Goal: Information Seeking & Learning: Learn about a topic

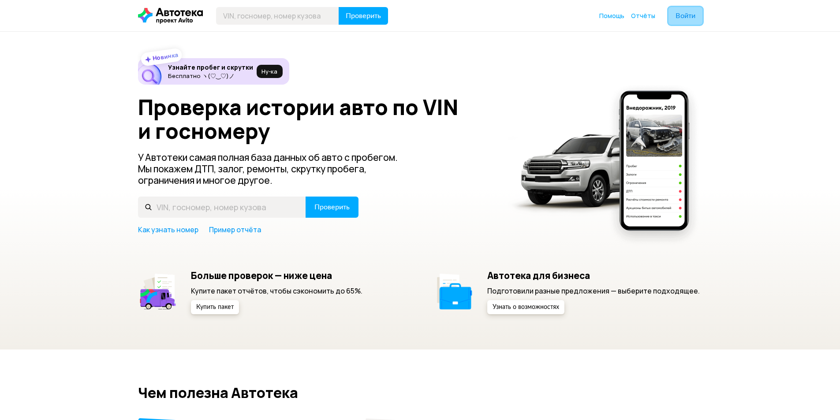
click at [688, 15] on span "Войти" at bounding box center [686, 15] width 20 height 7
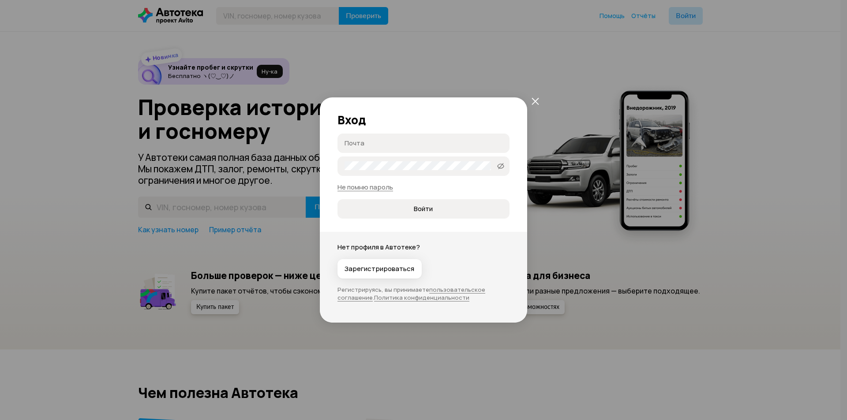
click at [409, 141] on input "Почта" at bounding box center [424, 142] width 161 height 9
click at [407, 142] on input "Почта" at bounding box center [424, 142] width 161 height 9
type input "в"
type input "[EMAIL_ADDRESS][DOMAIN_NAME]"
click at [337, 199] on button "Войти" at bounding box center [423, 208] width 172 height 19
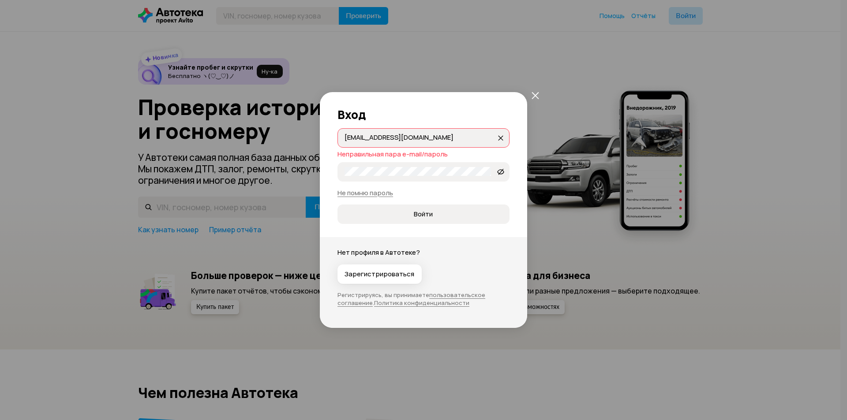
click at [393, 179] on label "Jxrbe111!" at bounding box center [423, 171] width 172 height 19
click at [497, 171] on span at bounding box center [500, 172] width 14 height 14
click at [337, 205] on button "Войти" at bounding box center [423, 214] width 172 height 19
click at [251, 170] on div "Вход [EMAIL_ADDRESS][DOMAIN_NAME] [EMAIL_ADDRESS][DOMAIN_NAME] Неправильная пар…" at bounding box center [423, 210] width 847 height 420
click at [403, 216] on span "Войти" at bounding box center [422, 214] width 157 height 9
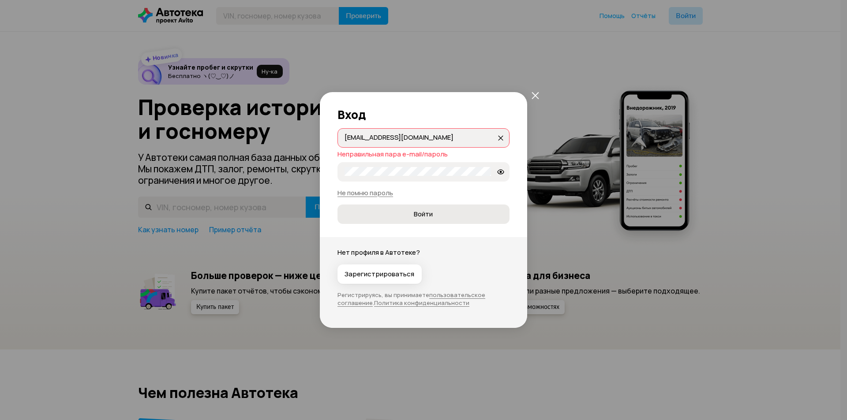
drag, startPoint x: 387, startPoint y: 273, endPoint x: 418, endPoint y: 210, distance: 70.6
click at [418, 210] on div "Вход [EMAIL_ADDRESS][DOMAIN_NAME] [EMAIL_ADDRESS][DOMAIN_NAME] Неправильная пар…" at bounding box center [423, 210] width 207 height 236
click at [376, 191] on link "Не помню пароль" at bounding box center [365, 192] width 56 height 9
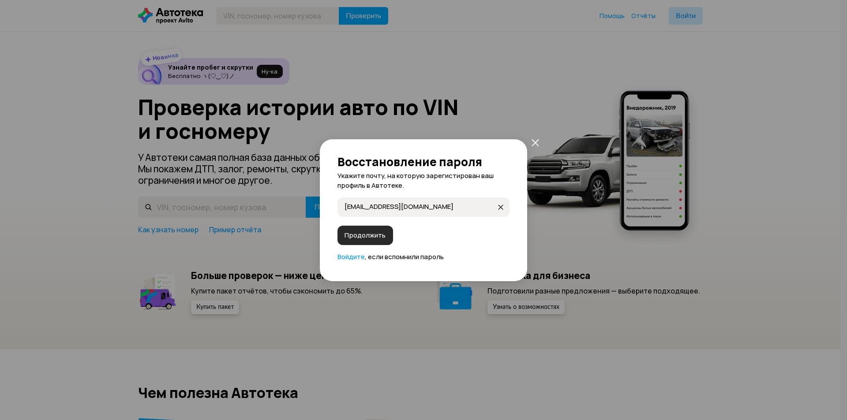
click at [370, 238] on span "Продолжить" at bounding box center [364, 235] width 41 height 9
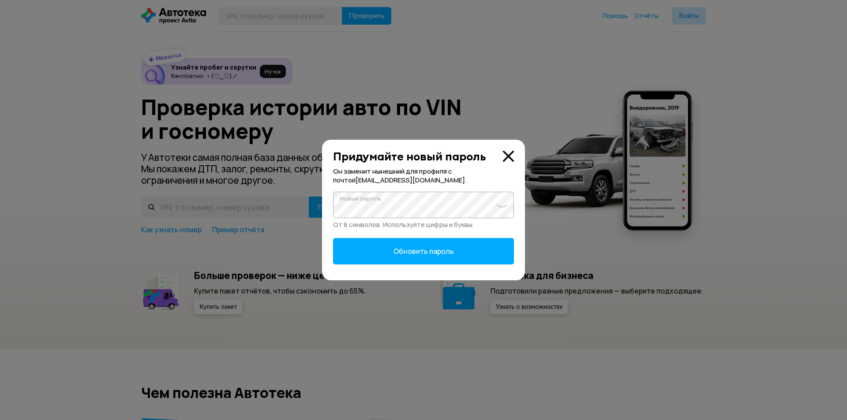
click at [218, 202] on div "Придумайте новый пароль Он заменит нынешний для профиля с почтой dyukanov_y@mai…" at bounding box center [423, 210] width 847 height 420
click at [333, 238] on button "Обновить пароль" at bounding box center [423, 251] width 181 height 26
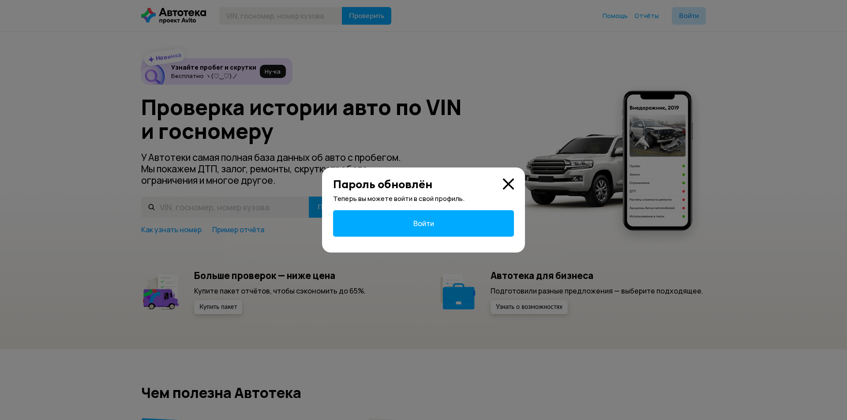
click at [426, 211] on button "Войти" at bounding box center [423, 223] width 181 height 26
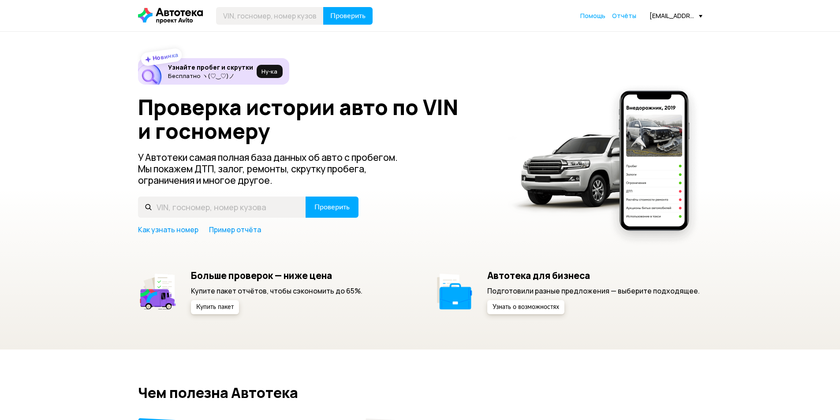
click at [622, 9] on div "Проверить Помощь Отчёты dyukanov_y@mail.ru" at bounding box center [420, 16] width 573 height 18
click at [624, 15] on span "Отчёты" at bounding box center [624, 15] width 24 height 8
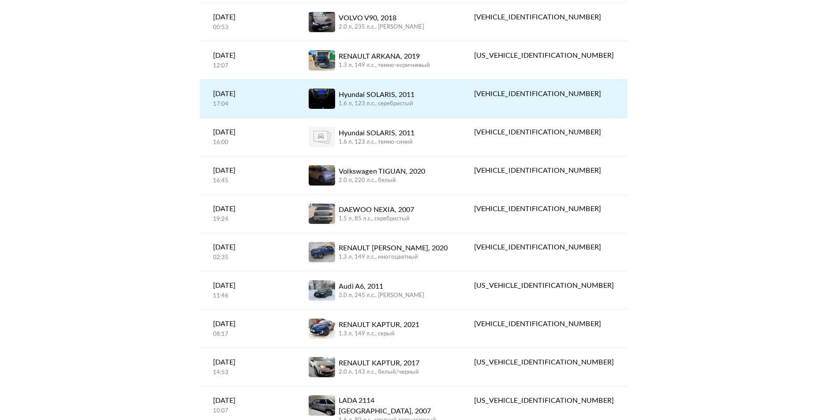
scroll to position [265, 0]
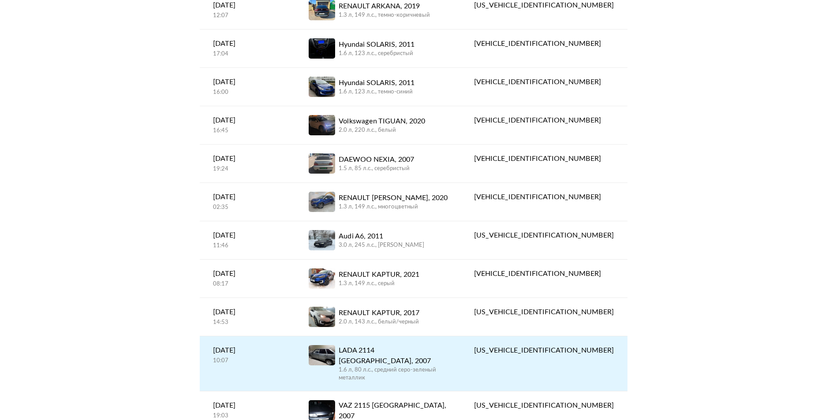
click at [426, 354] on div "LADA 2114 SAMARA, 2007" at bounding box center [393, 355] width 109 height 21
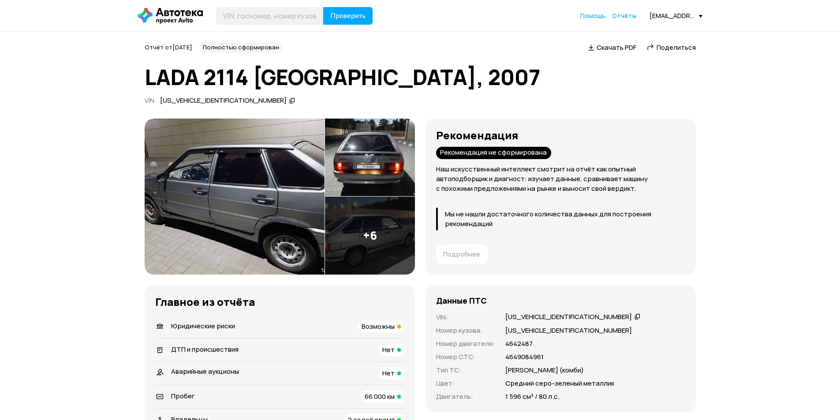
click at [384, 331] on span "Возможны" at bounding box center [378, 326] width 33 height 9
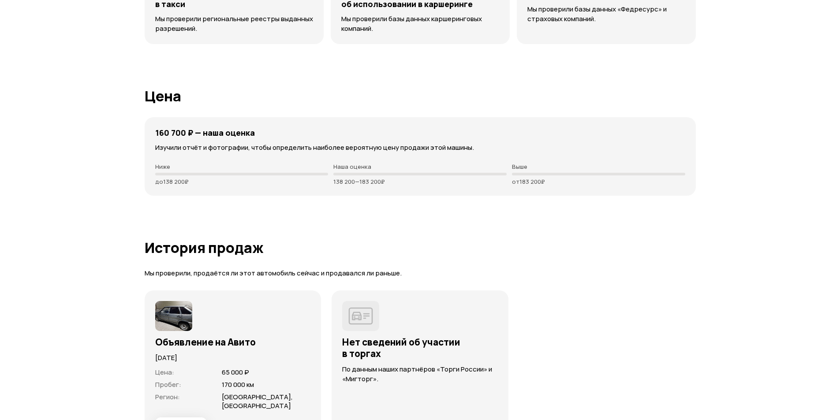
scroll to position [2227, 0]
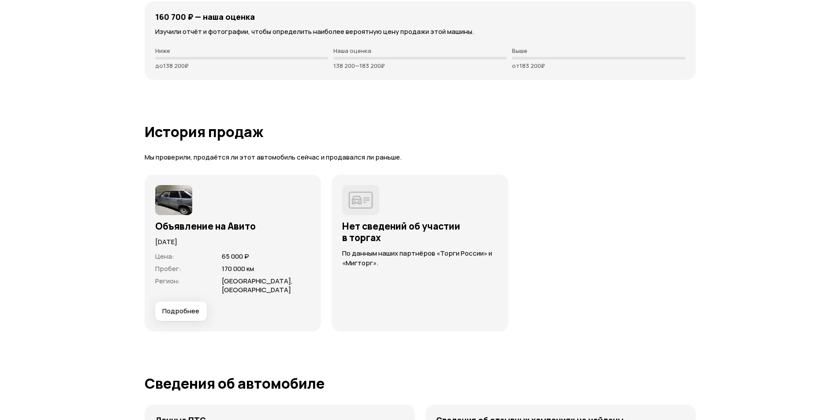
click at [239, 259] on span "65 000 ₽" at bounding box center [235, 256] width 27 height 9
click at [181, 307] on span "Подробнее" at bounding box center [180, 311] width 37 height 9
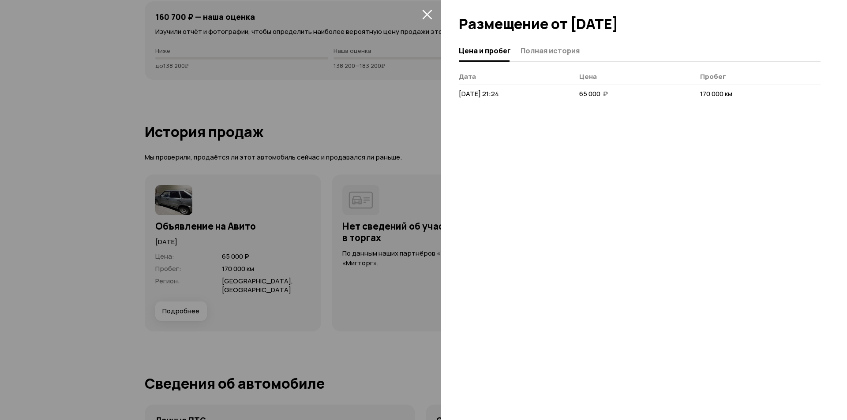
click at [705, 95] on span "170 000 км" at bounding box center [716, 93] width 32 height 9
drag, startPoint x: 736, startPoint y: 89, endPoint x: 643, endPoint y: 88, distance: 93.5
click at [643, 88] on tr "1 сентября 2020 г. 21:24 65 000  ₽ 170 000 км" at bounding box center [640, 94] width 362 height 19
click at [426, 15] on icon "закрыть" at bounding box center [427, 15] width 10 height 10
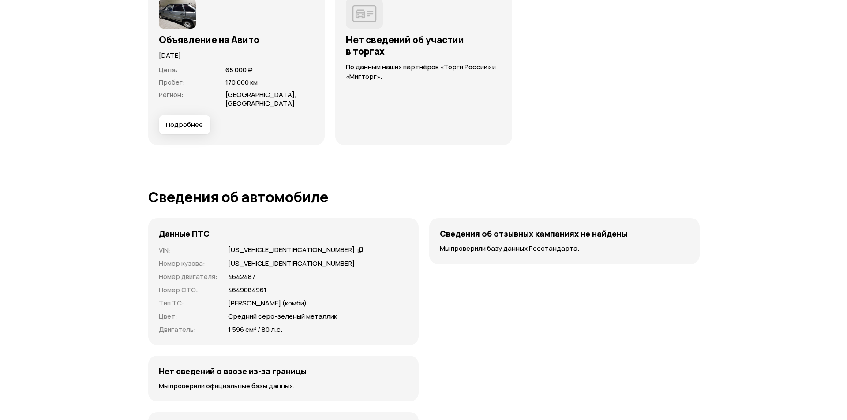
scroll to position [2193, 0]
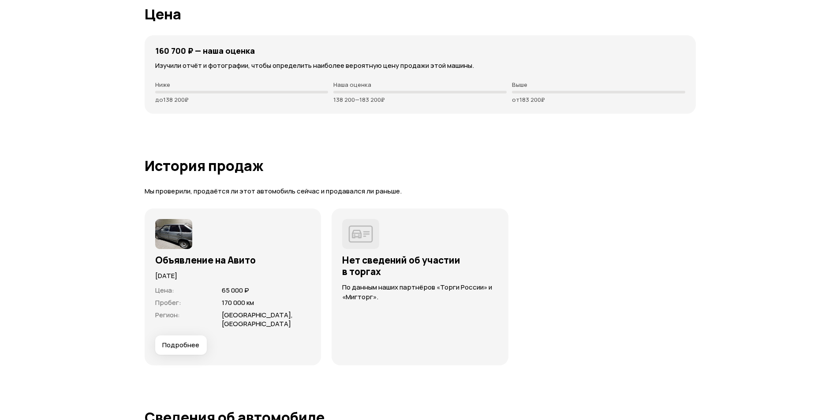
click at [219, 266] on div "1 сентября 2020 года" at bounding box center [233, 273] width 156 height 15
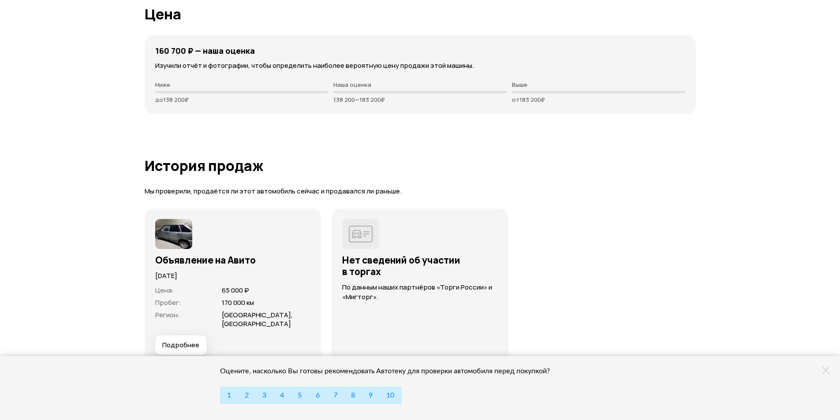
click at [676, 251] on div "Объявление на Авито 1 сентября 2020 года Цена : 65 000 ₽ Пробег : 170 000 км Ре…" at bounding box center [420, 287] width 551 height 157
click at [188, 336] on button "Подробнее" at bounding box center [181, 345] width 52 height 19
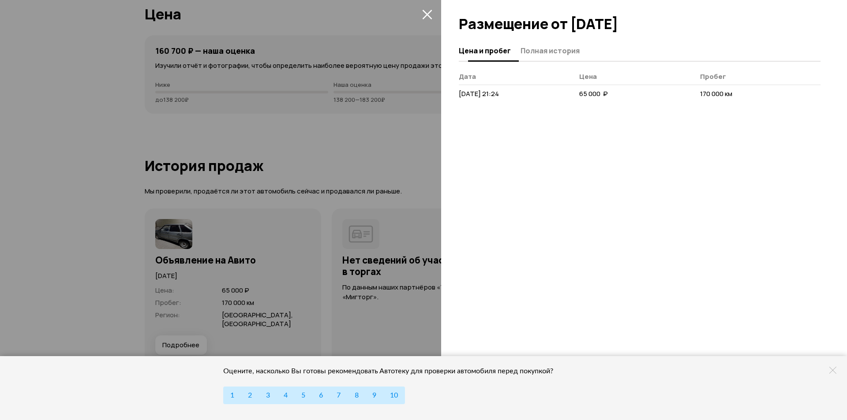
click at [557, 52] on span "Полная история" at bounding box center [549, 50] width 59 height 9
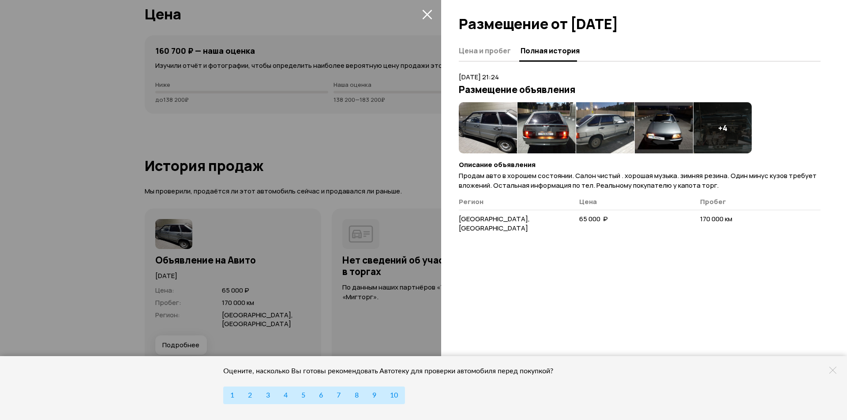
click at [724, 138] on div "+ 4" at bounding box center [722, 127] width 58 height 51
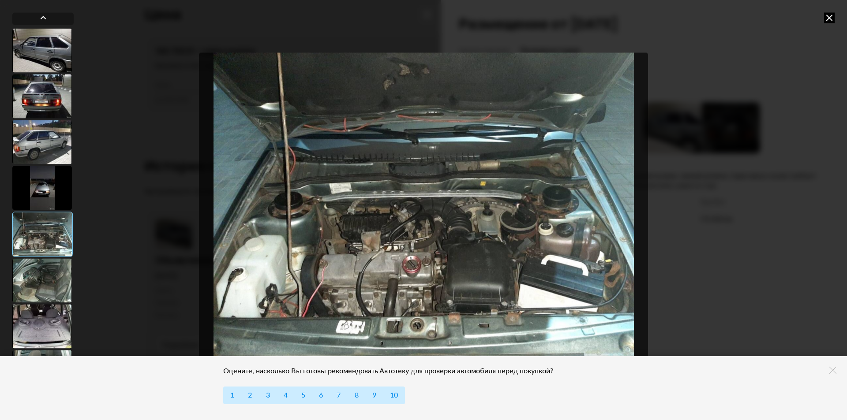
click at [52, 59] on div at bounding box center [42, 50] width 60 height 44
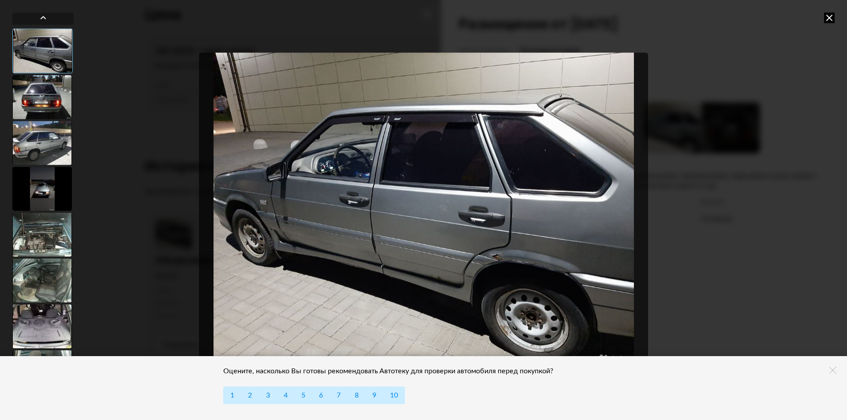
click at [52, 87] on div at bounding box center [42, 97] width 60 height 44
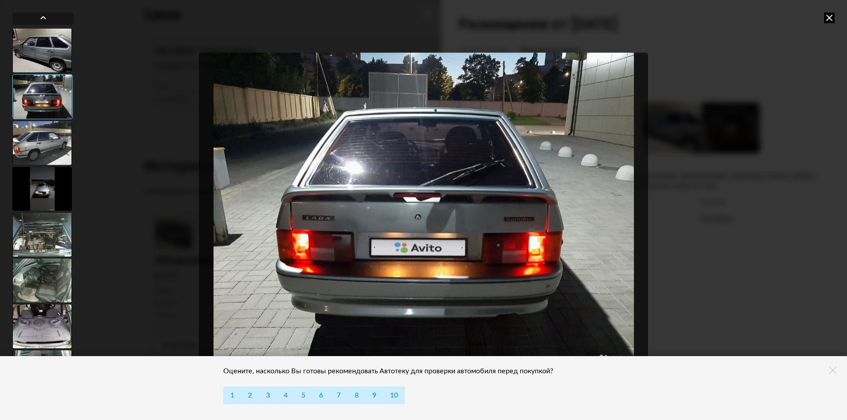
click at [55, 122] on div at bounding box center [42, 143] width 60 height 44
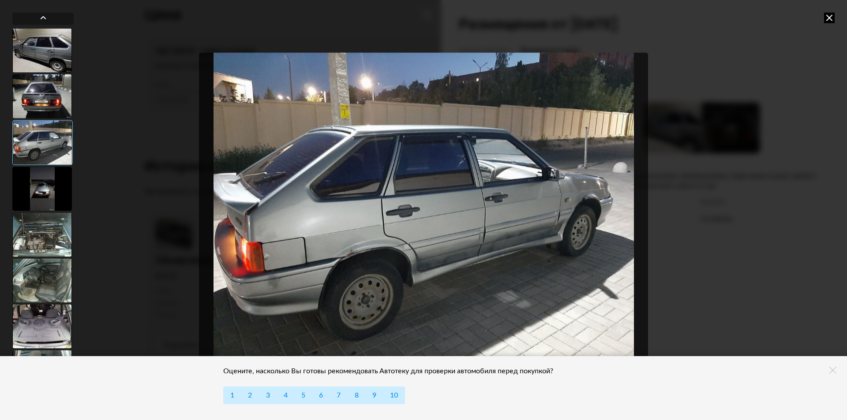
click at [40, 245] on div at bounding box center [42, 235] width 60 height 44
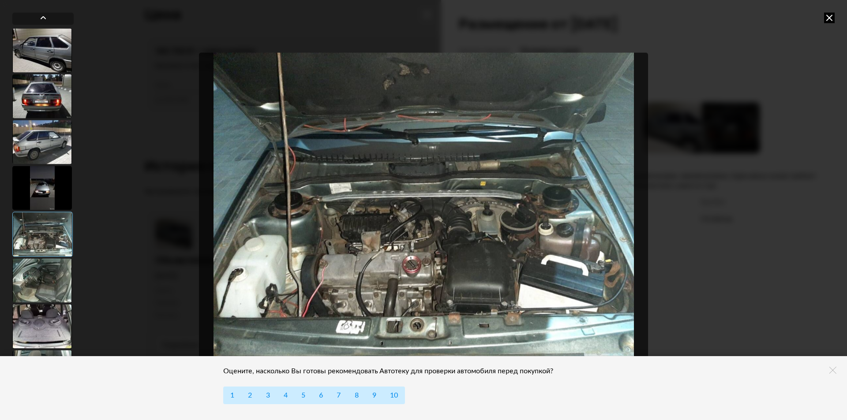
click at [37, 288] on div at bounding box center [42, 280] width 60 height 44
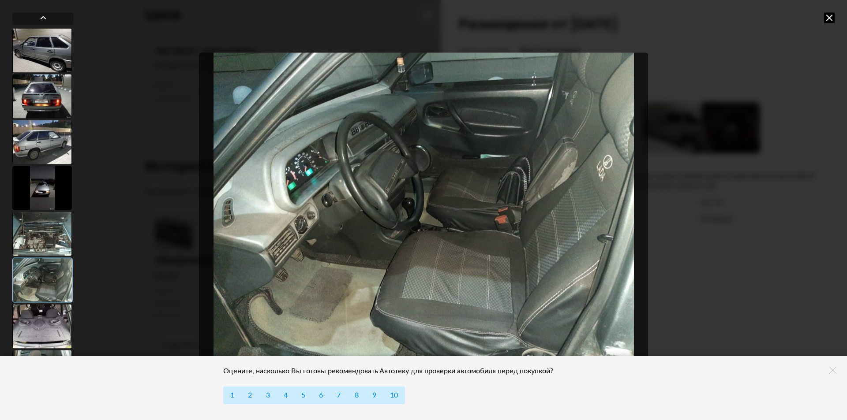
click at [41, 246] on div at bounding box center [42, 234] width 60 height 44
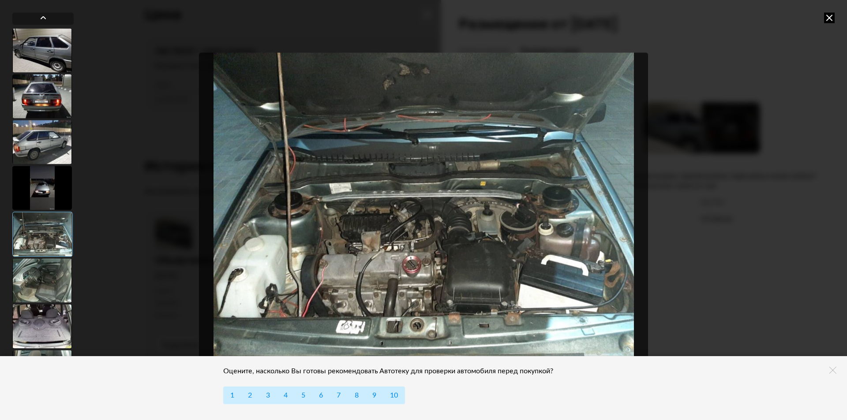
click at [53, 321] on div at bounding box center [42, 326] width 60 height 44
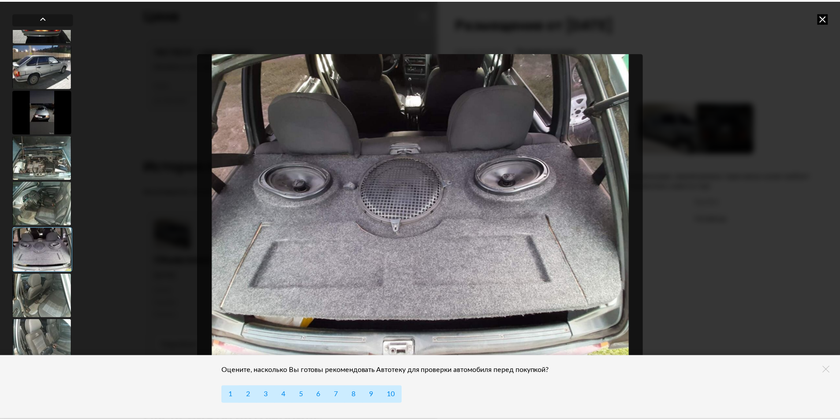
scroll to position [78, 0]
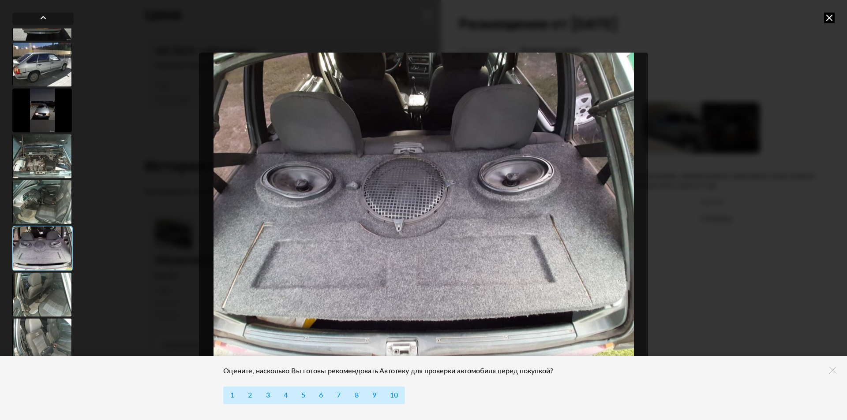
click at [55, 284] on div at bounding box center [42, 295] width 60 height 44
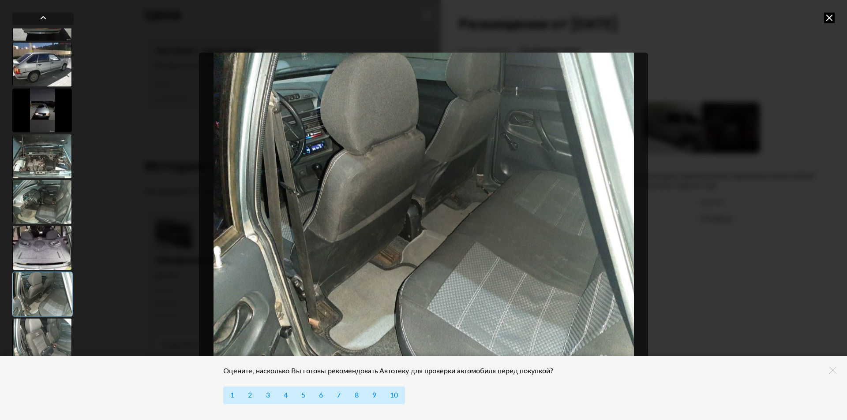
click at [49, 333] on div at bounding box center [42, 340] width 60 height 44
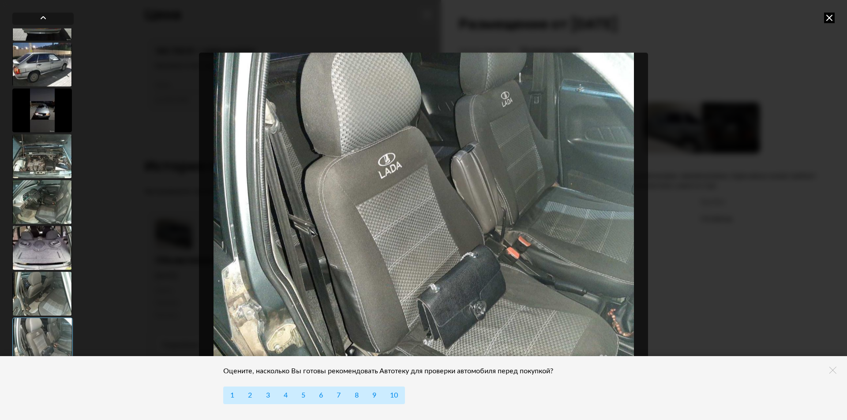
click at [835, 367] on icon at bounding box center [832, 370] width 7 height 7
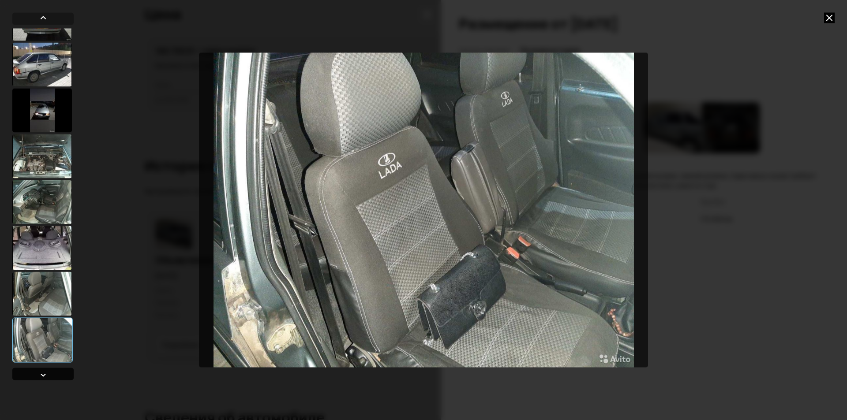
click at [43, 374] on div at bounding box center [43, 375] width 11 height 11
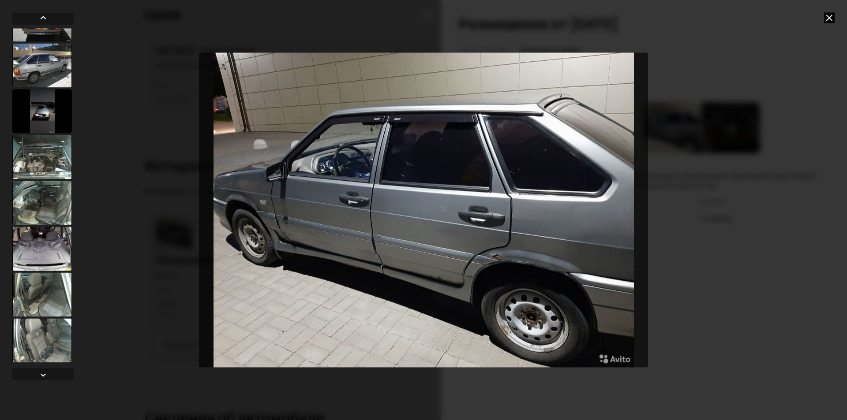
click at [710, 93] on div at bounding box center [423, 210] width 847 height 420
click at [831, 12] on div at bounding box center [423, 210] width 847 height 420
click at [831, 13] on icon at bounding box center [829, 17] width 11 height 11
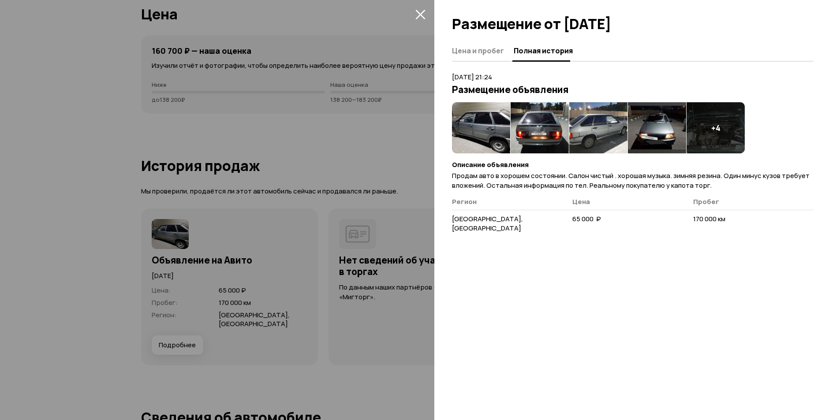
click at [425, 14] on icon "закрыть" at bounding box center [420, 14] width 10 height 10
